Goal: Information Seeking & Learning: Learn about a topic

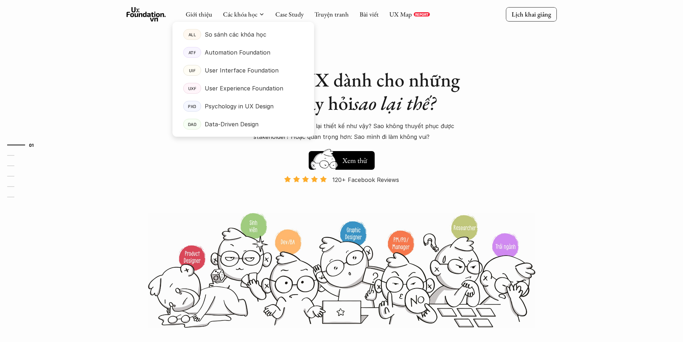
click at [254, 17] on div at bounding box center [244, 73] width 142 height 126
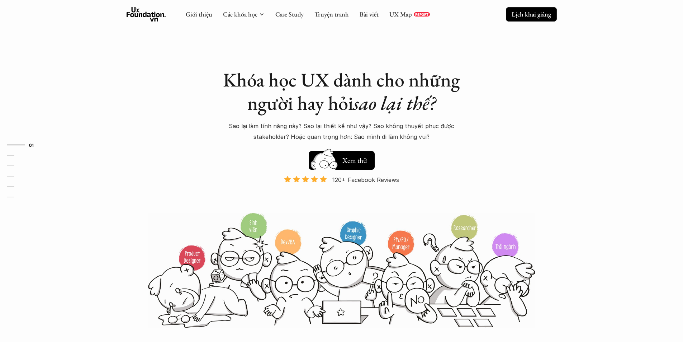
click at [522, 21] on link "Lịch khai giảng" at bounding box center [531, 14] width 51 height 14
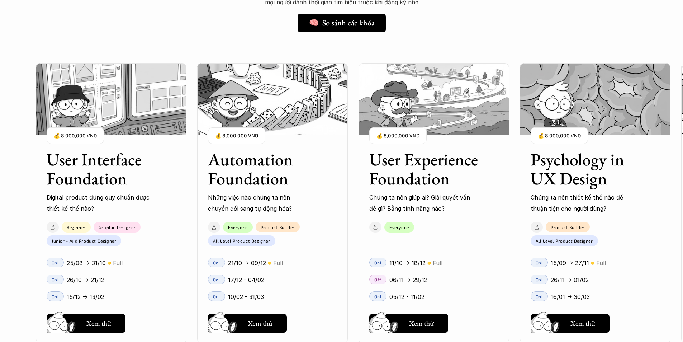
scroll to position [724, 0]
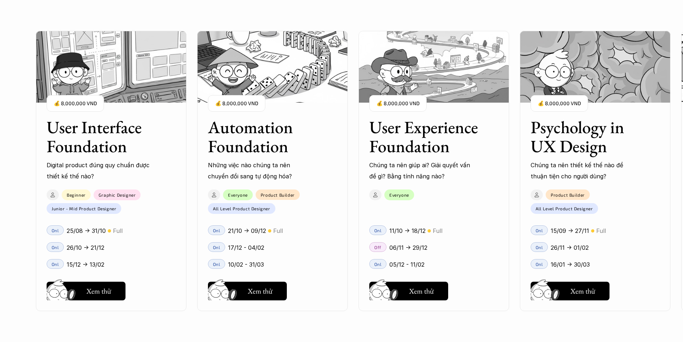
click at [353, 206] on div "User Interface Foundation Digital product đúng quy chuẩn được thiết kế thế nào?…" at bounding box center [434, 171] width 796 height 342
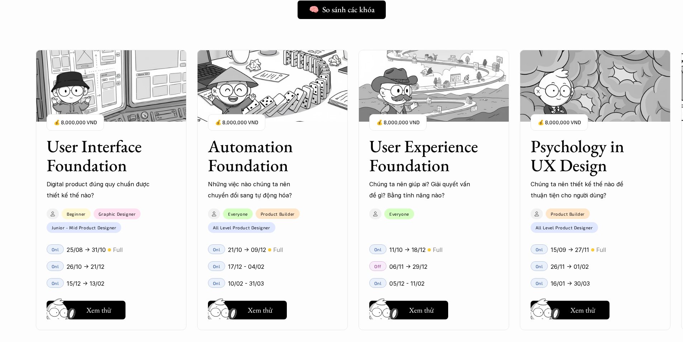
scroll to position [652, 0]
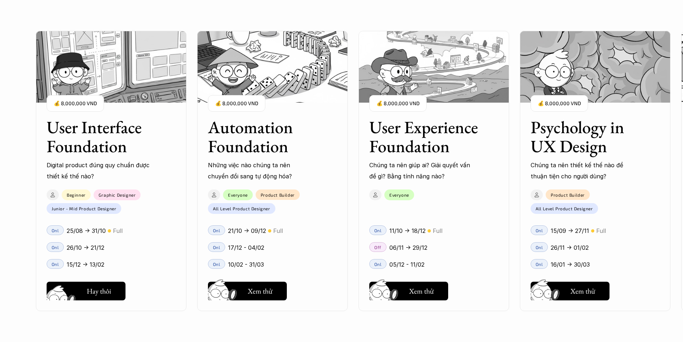
click at [86, 294] on button "Hay thôi Xem thử" at bounding box center [86, 291] width 79 height 19
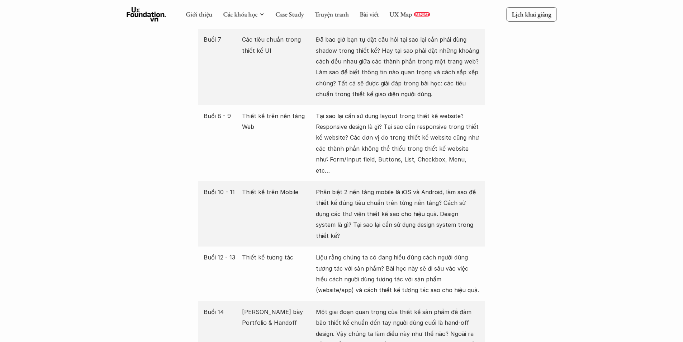
scroll to position [1076, 0]
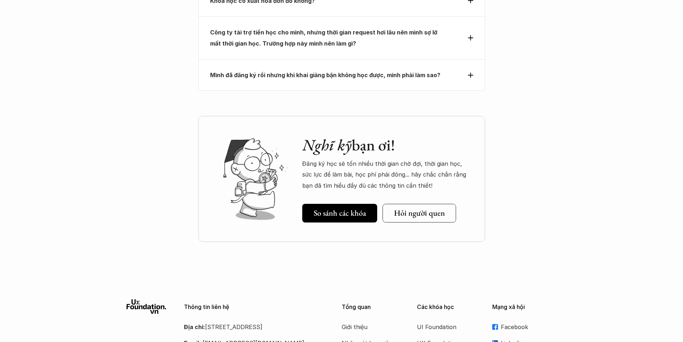
scroll to position [2545, 0]
